Goal: Information Seeking & Learning: Learn about a topic

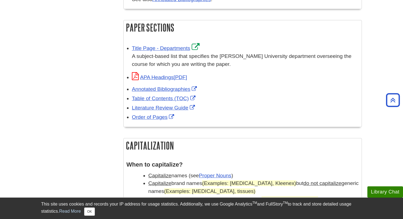
scroll to position [351, 0]
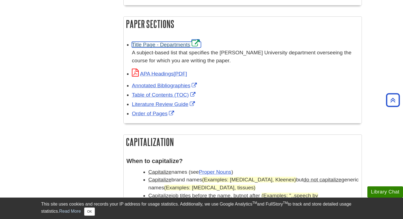
click at [168, 46] on link "Title Page - Departments" at bounding box center [166, 45] width 69 height 6
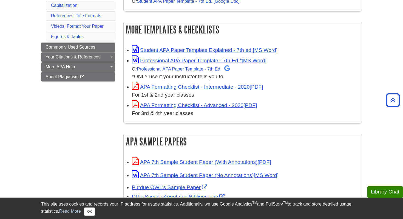
scroll to position [139, 0]
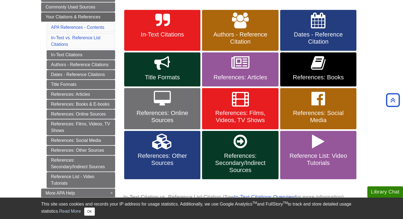
scroll to position [102, 0]
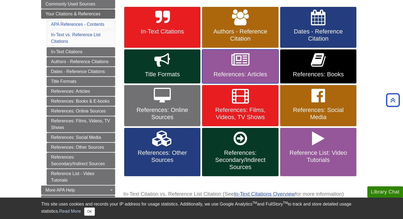
click at [239, 58] on icon at bounding box center [240, 60] width 18 height 16
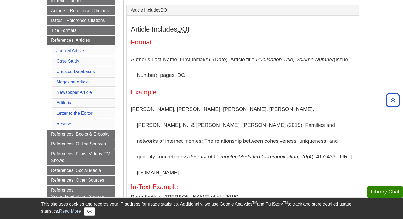
scroll to position [126, 0]
